Goal: Task Accomplishment & Management: Manage account settings

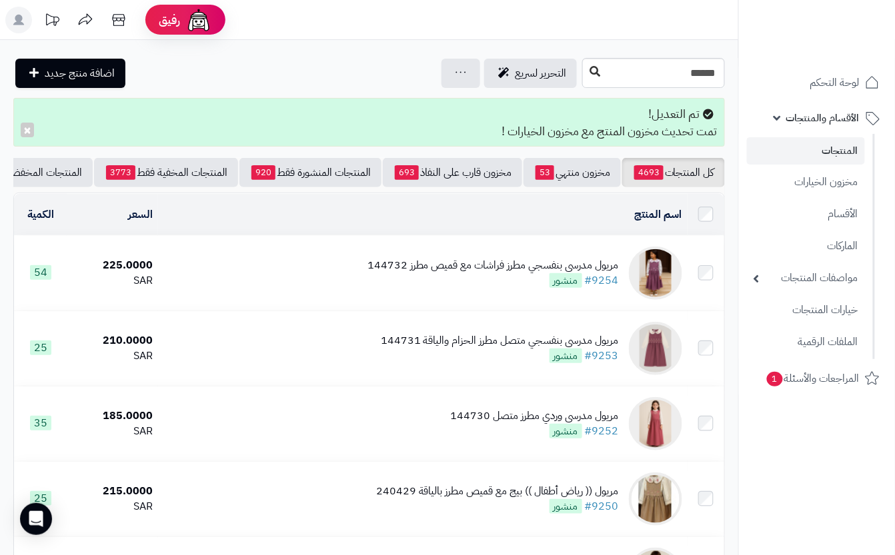
type input "******"
click at [589, 67] on icon at bounding box center [594, 71] width 11 height 11
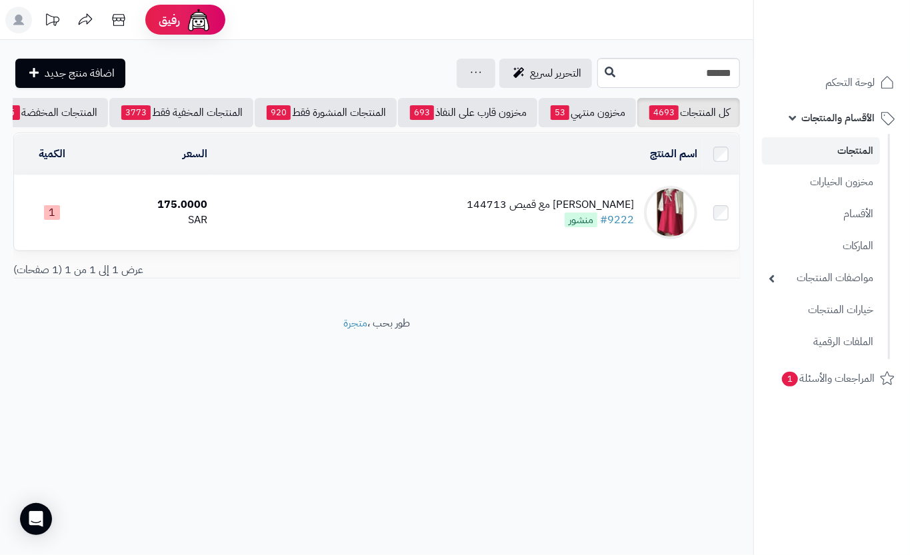
click at [304, 235] on td "مريول مدرسي فوشي مع قميص 144713 #9222 منشور" at bounding box center [458, 212] width 490 height 75
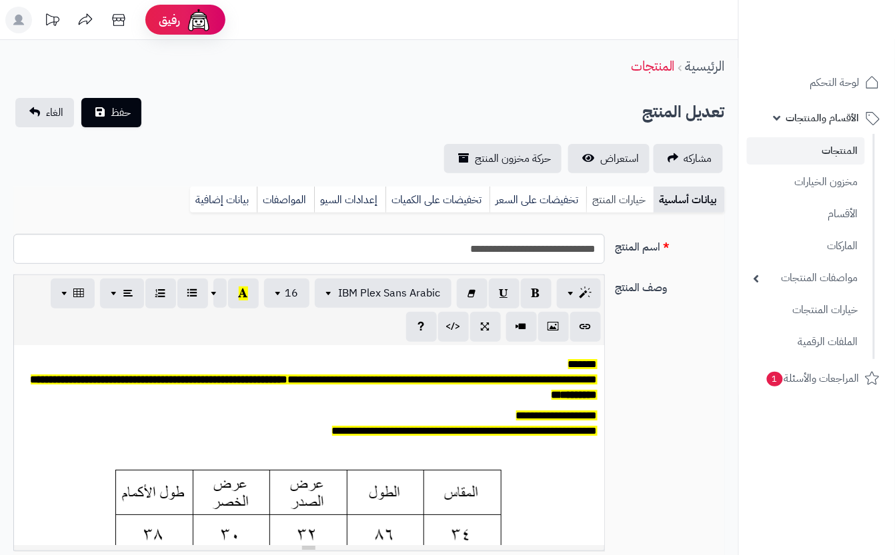
click at [611, 203] on link "خيارات المنتج" at bounding box center [619, 200] width 67 height 27
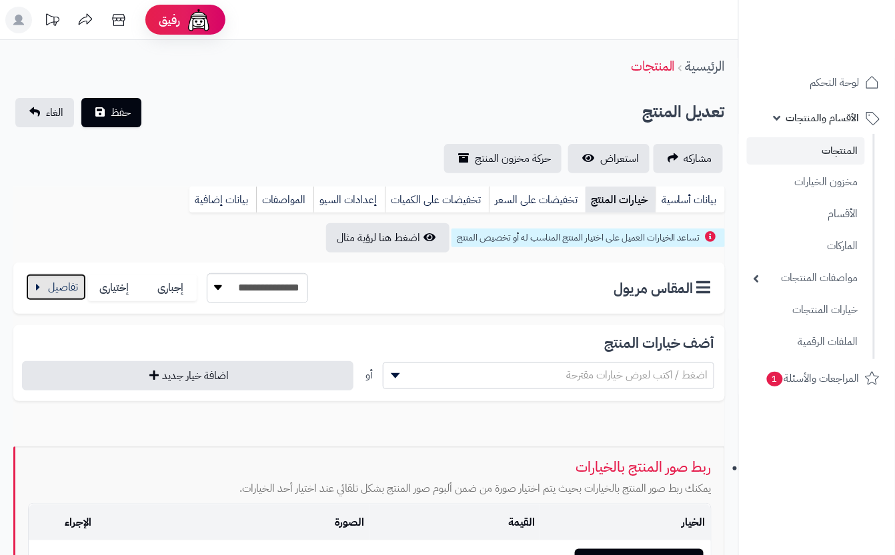
click at [60, 284] on button "button" at bounding box center [56, 287] width 60 height 27
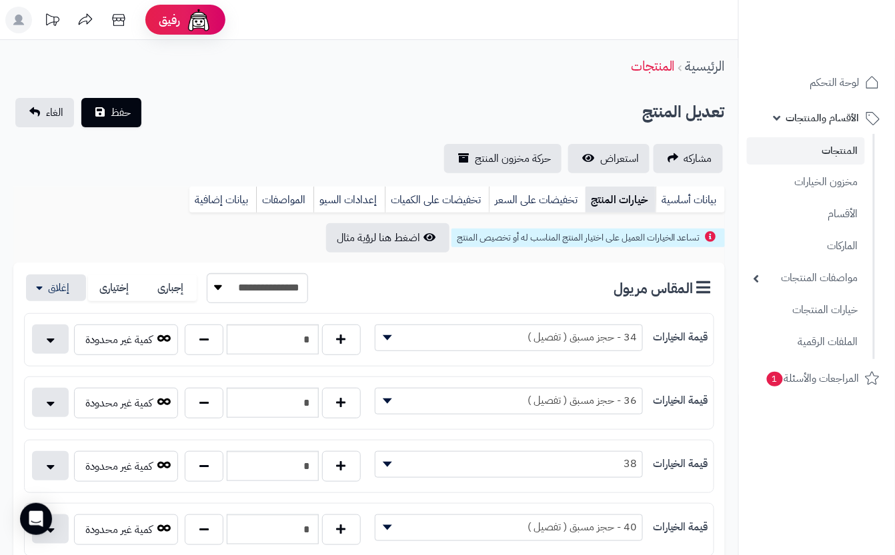
drag, startPoint x: 311, startPoint y: 44, endPoint x: 269, endPoint y: 75, distance: 51.9
click at [121, 113] on span "حفظ" at bounding box center [121, 112] width 20 height 16
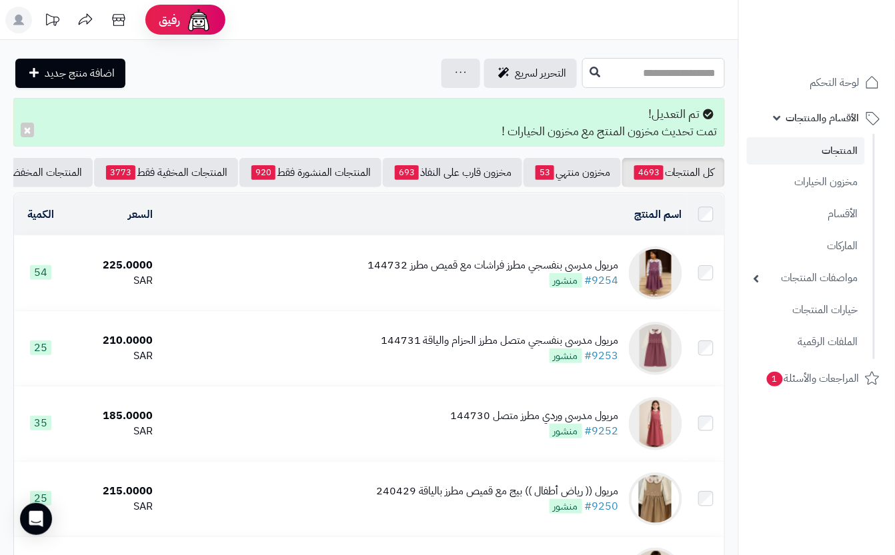
click at [679, 75] on input "text" at bounding box center [653, 73] width 143 height 30
